Goal: Transaction & Acquisition: Purchase product/service

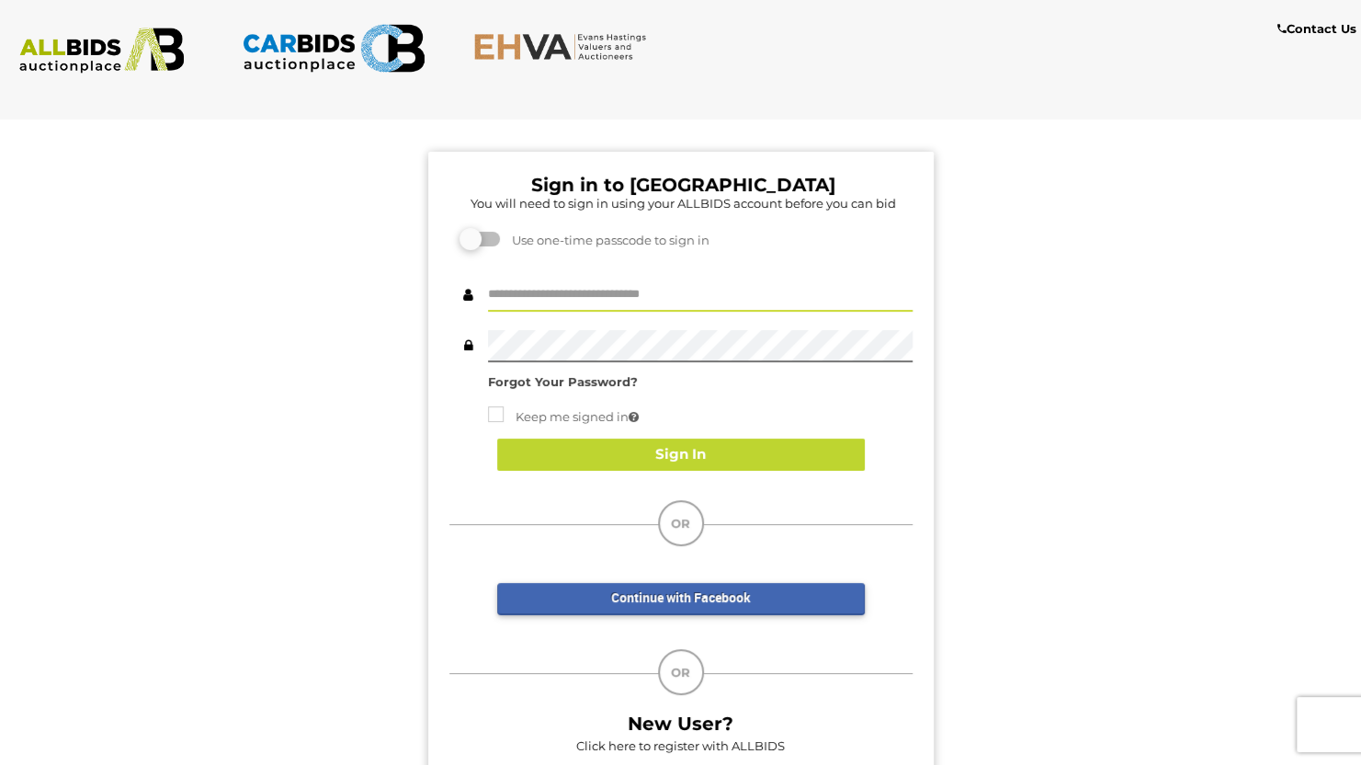
click at [557, 290] on input "text" at bounding box center [700, 295] width 425 height 32
type input "**********"
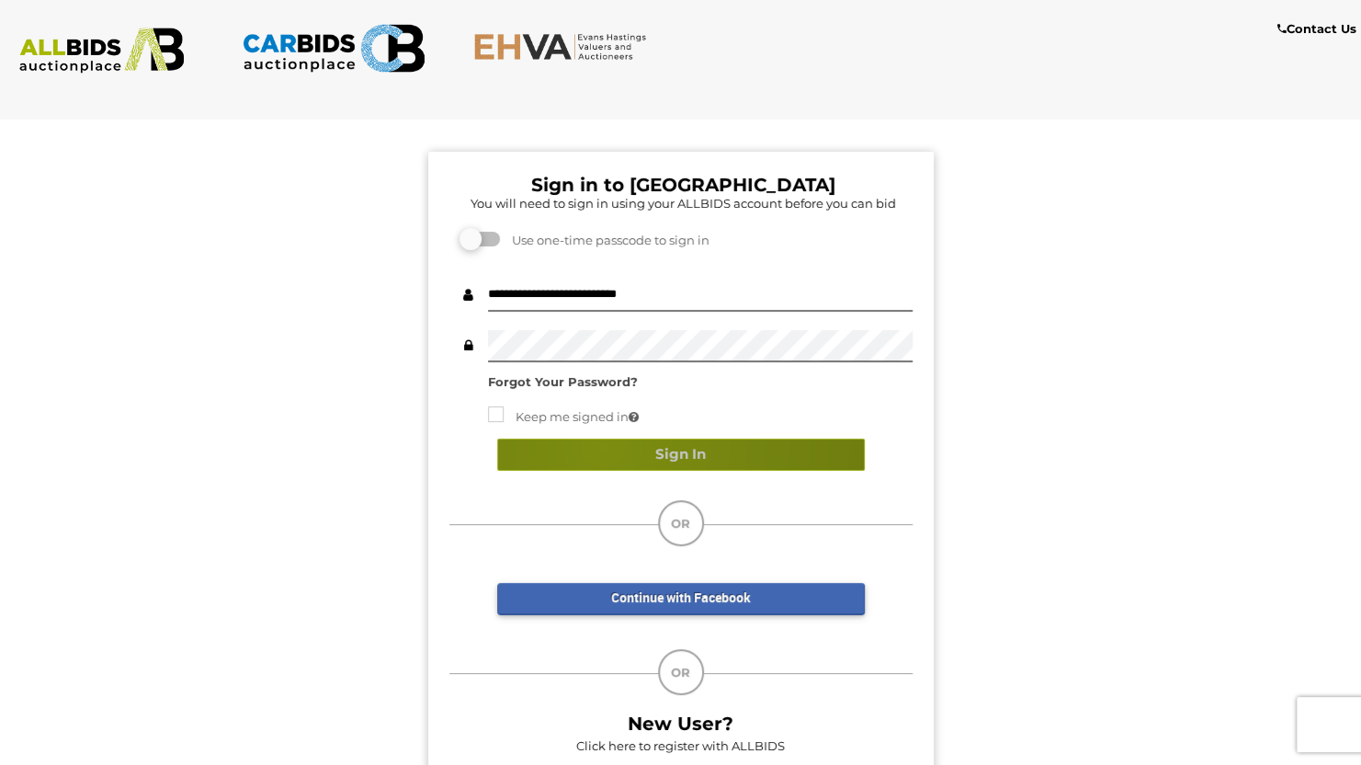
click at [602, 446] on button "Sign In" at bounding box center [681, 454] width 368 height 32
